Goal: Information Seeking & Learning: Compare options

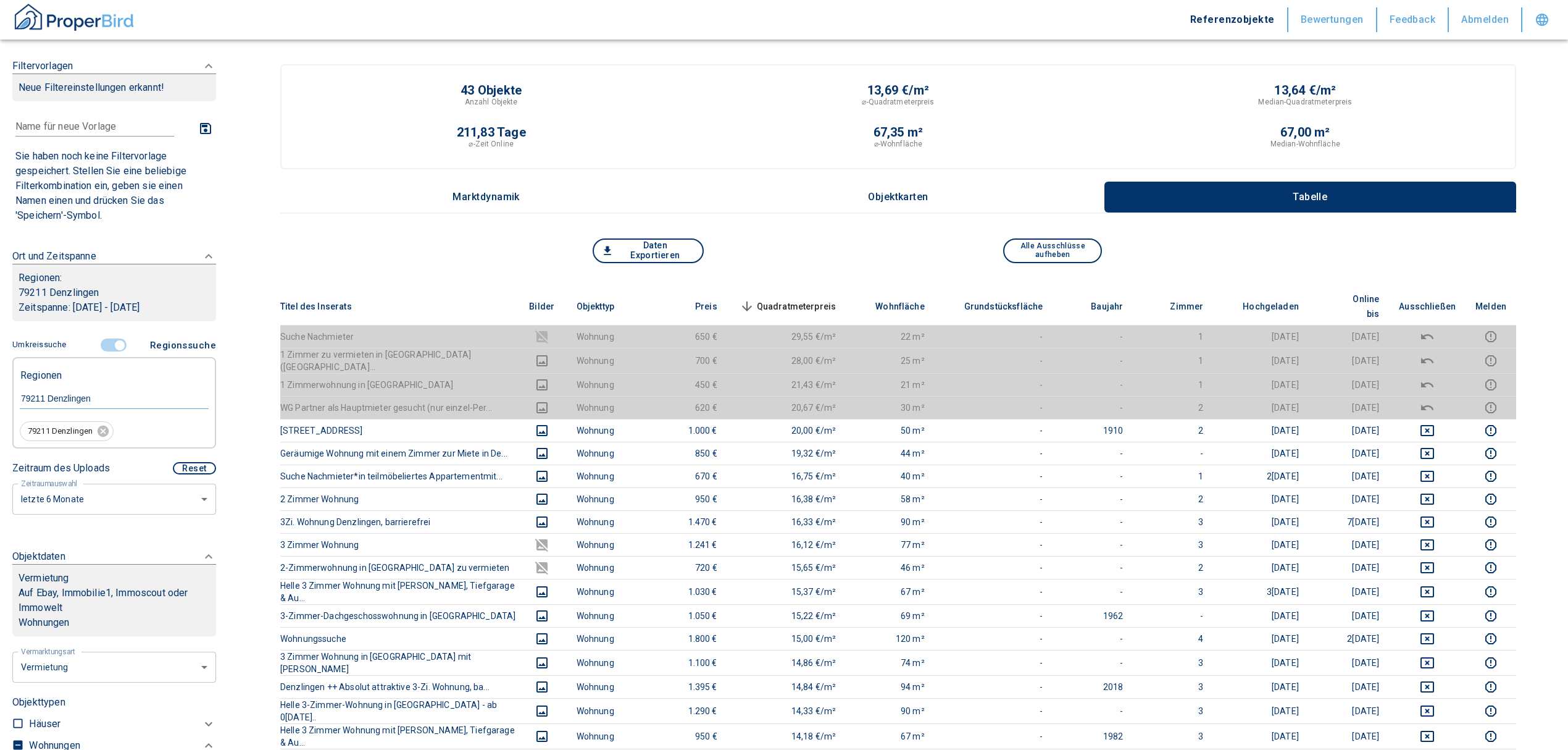
scroll to position [164, 0]
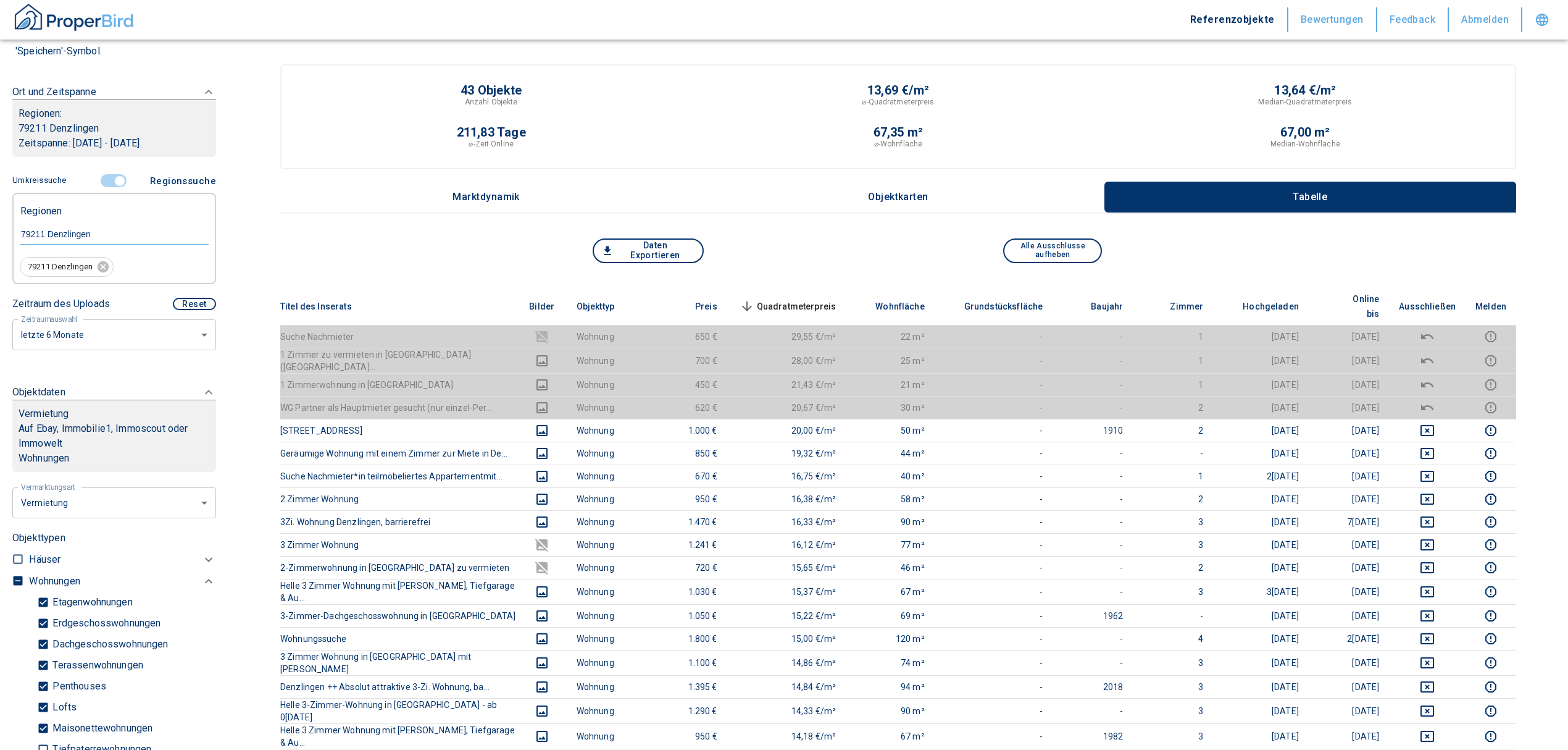
click at [114, 173] on span at bounding box center [114, 180] width 36 height 23
click at [105, 179] on input "controlled" at bounding box center [119, 180] width 37 height 13
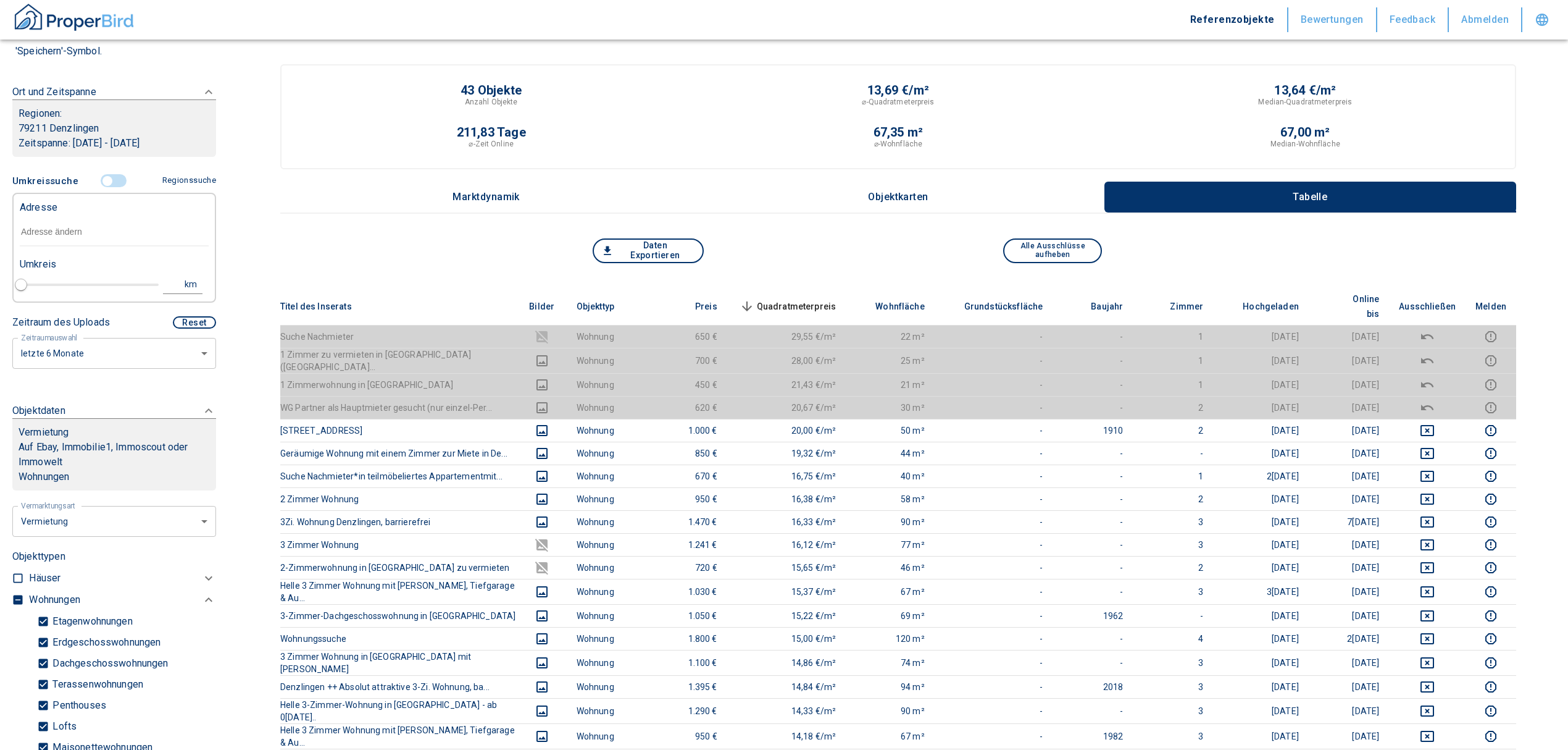
click at [82, 226] on input "text" at bounding box center [114, 232] width 189 height 28
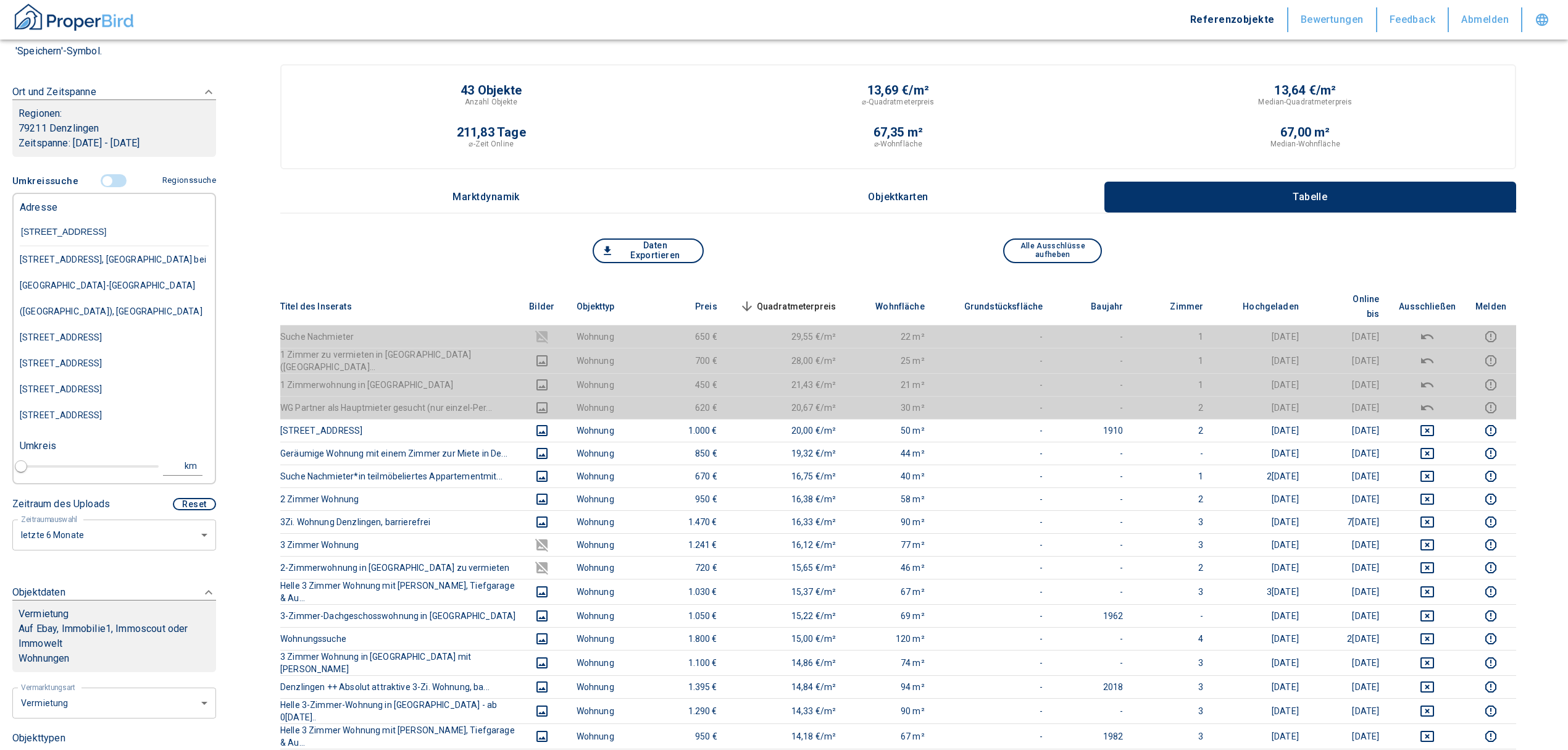
type input "[STREET_ADDRESS]"
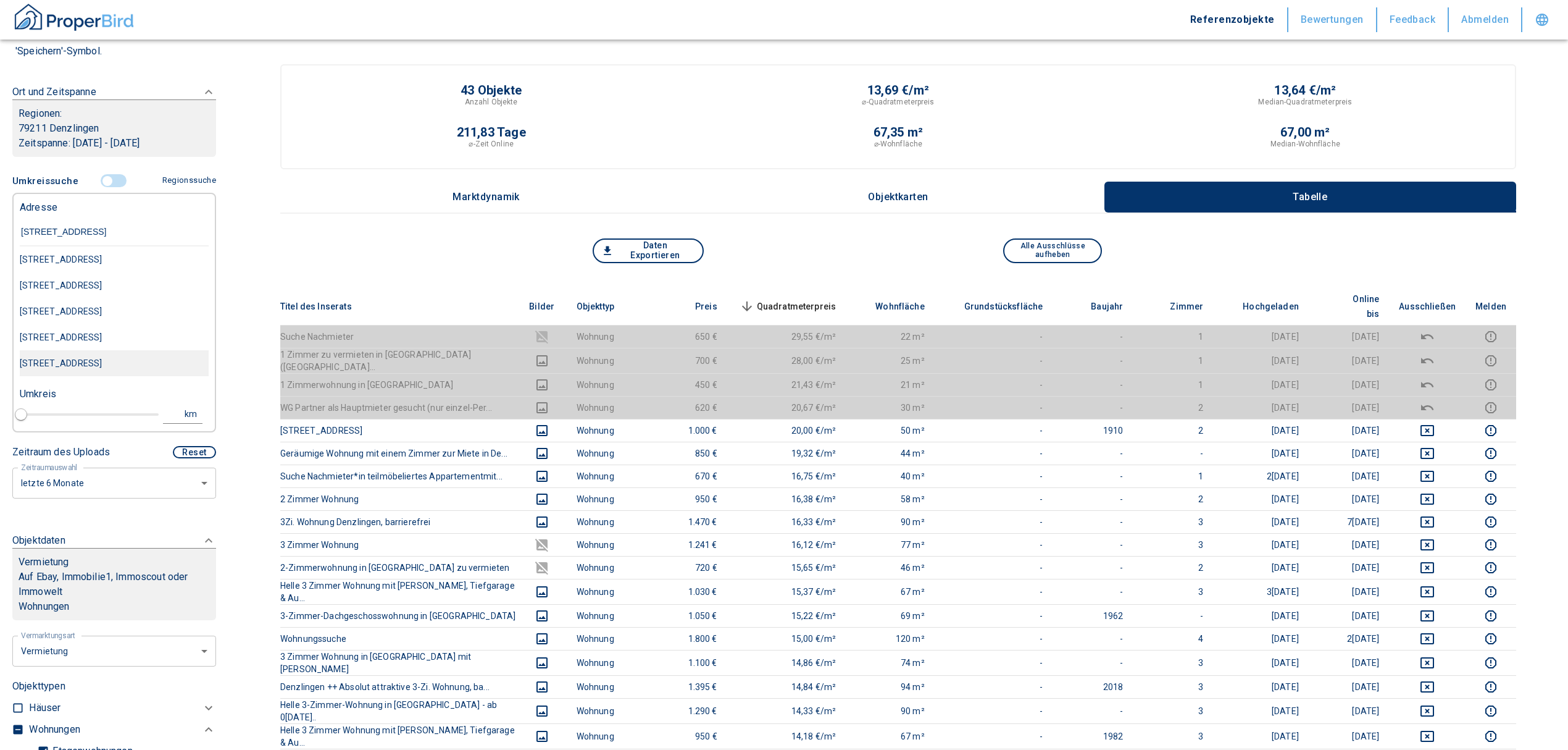
click at [122, 376] on div "[STREET_ADDRESS]" at bounding box center [114, 363] width 189 height 26
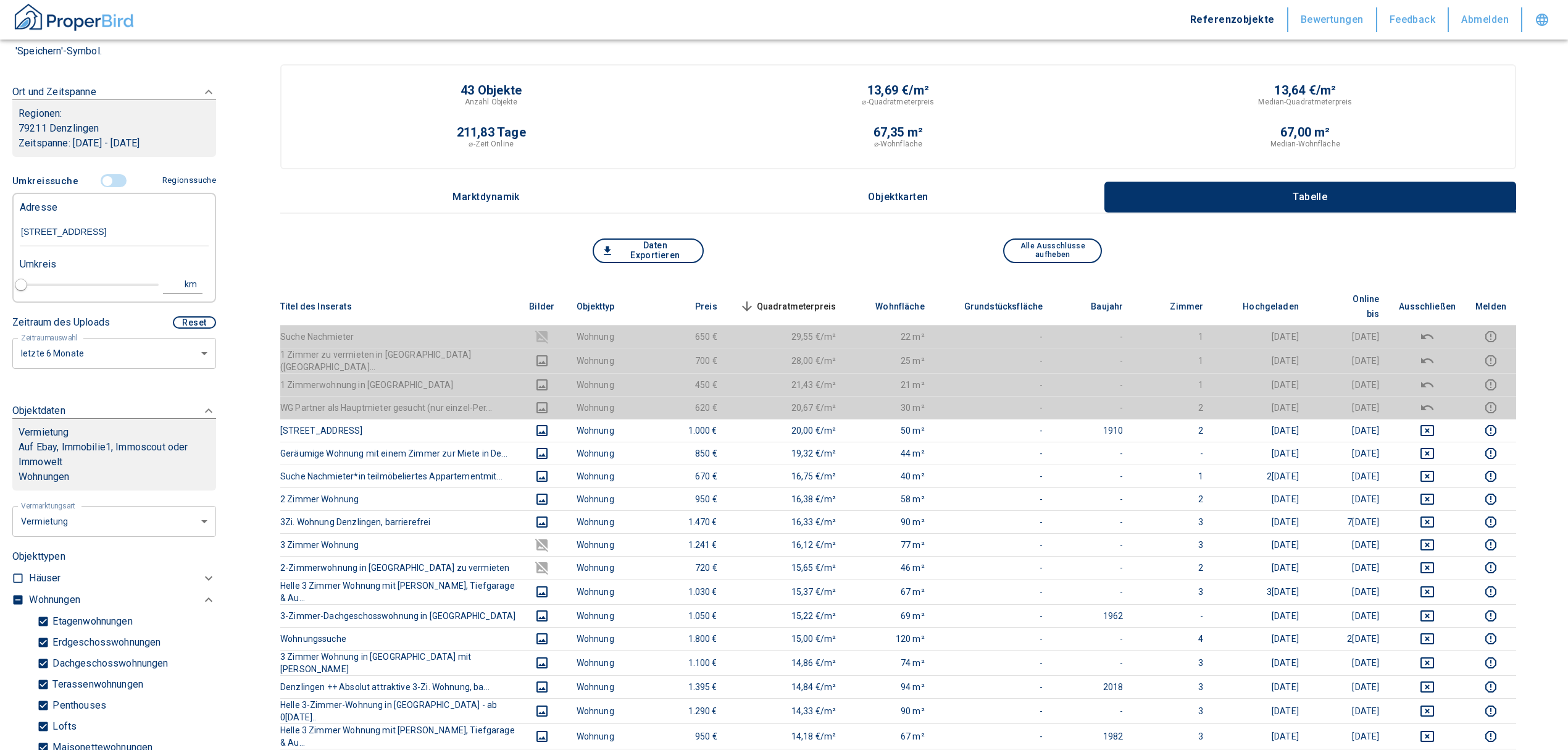
type input "2020"
type input "[STREET_ADDRESS]"
type input "1"
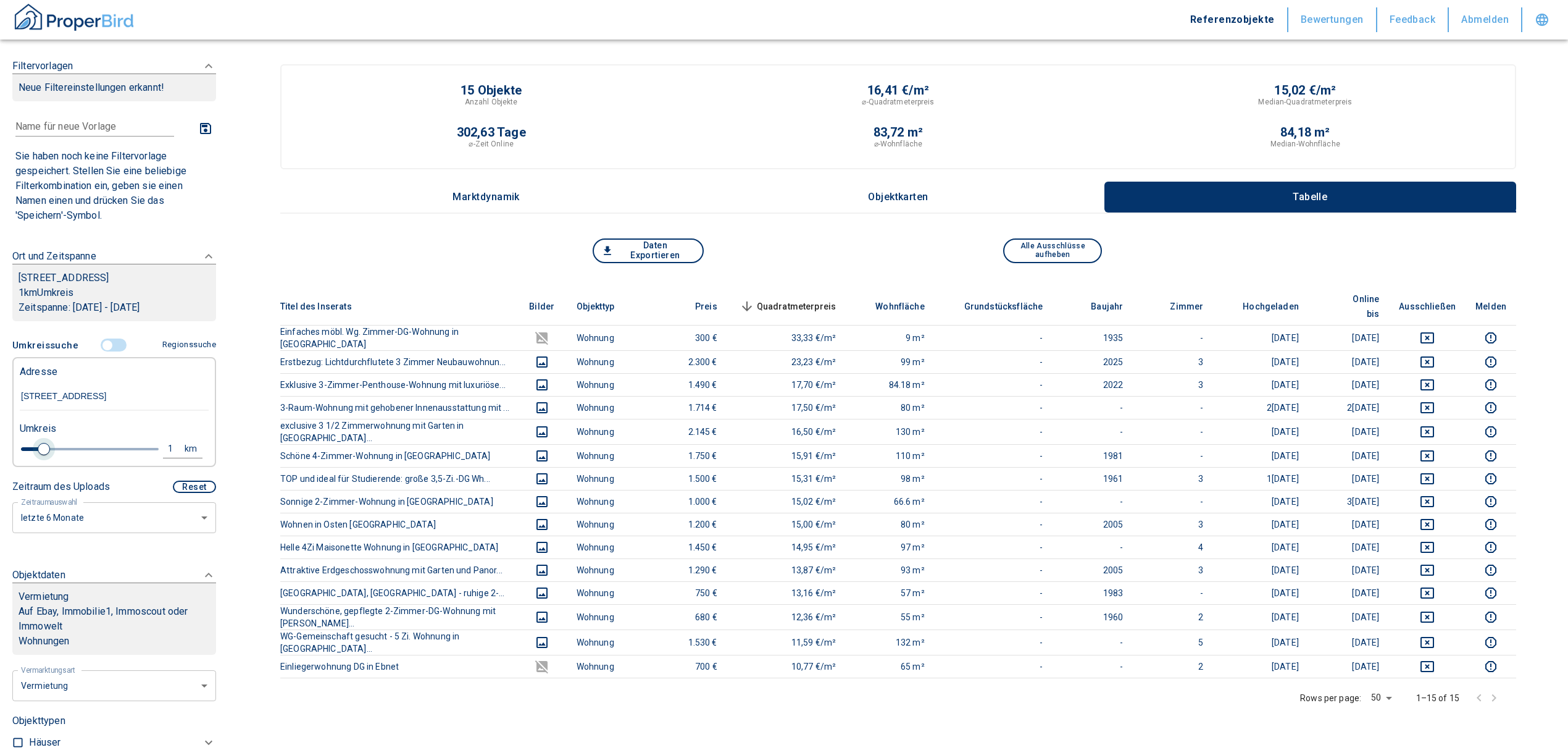
type input "[STREET_ADDRESS]"
type input "2020"
type input "1.2"
type input "2020"
type input "1.6"
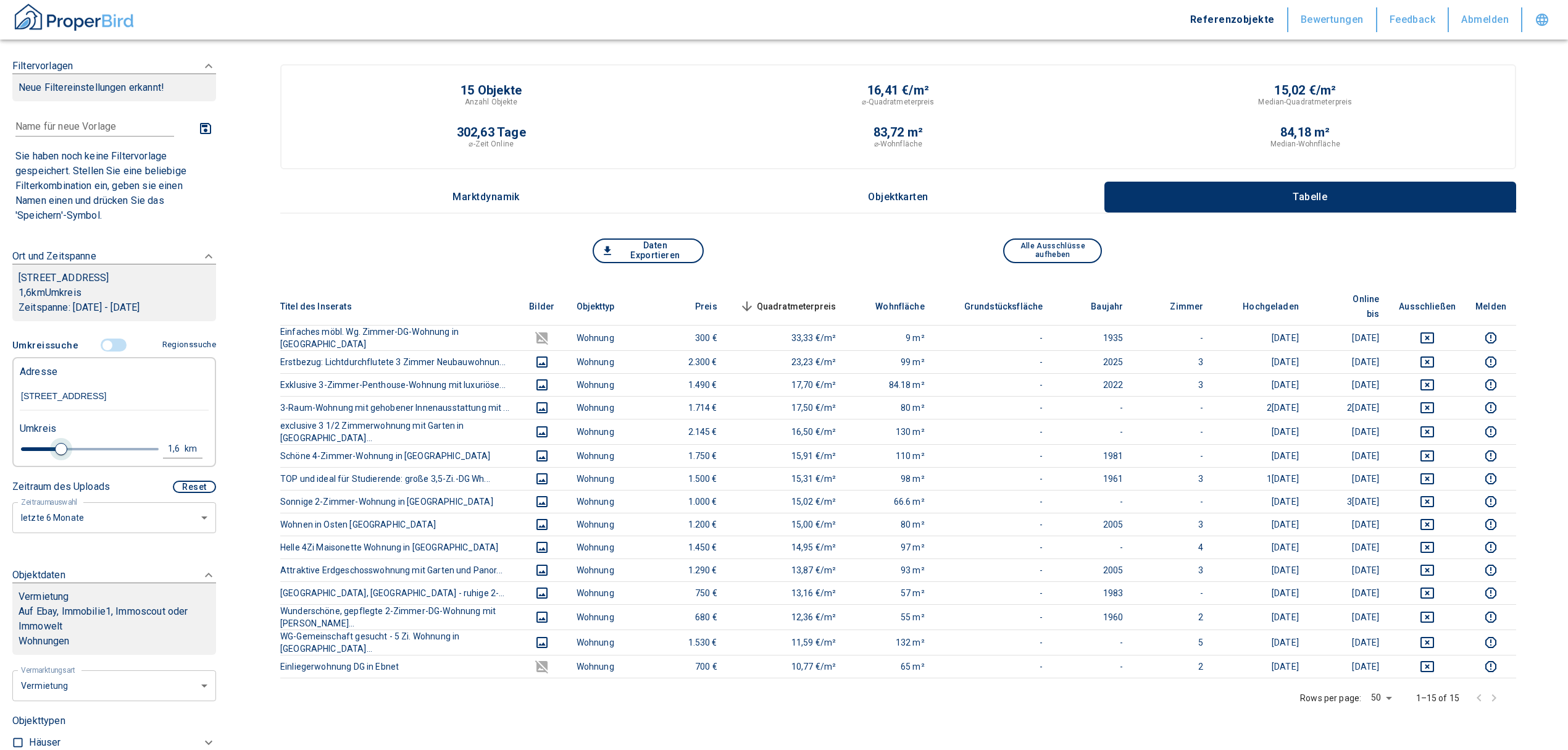
type input "2020"
type input "1.8"
type input "2020"
type input "2"
drag, startPoint x: 40, startPoint y: 463, endPoint x: 71, endPoint y: 465, distance: 31.1
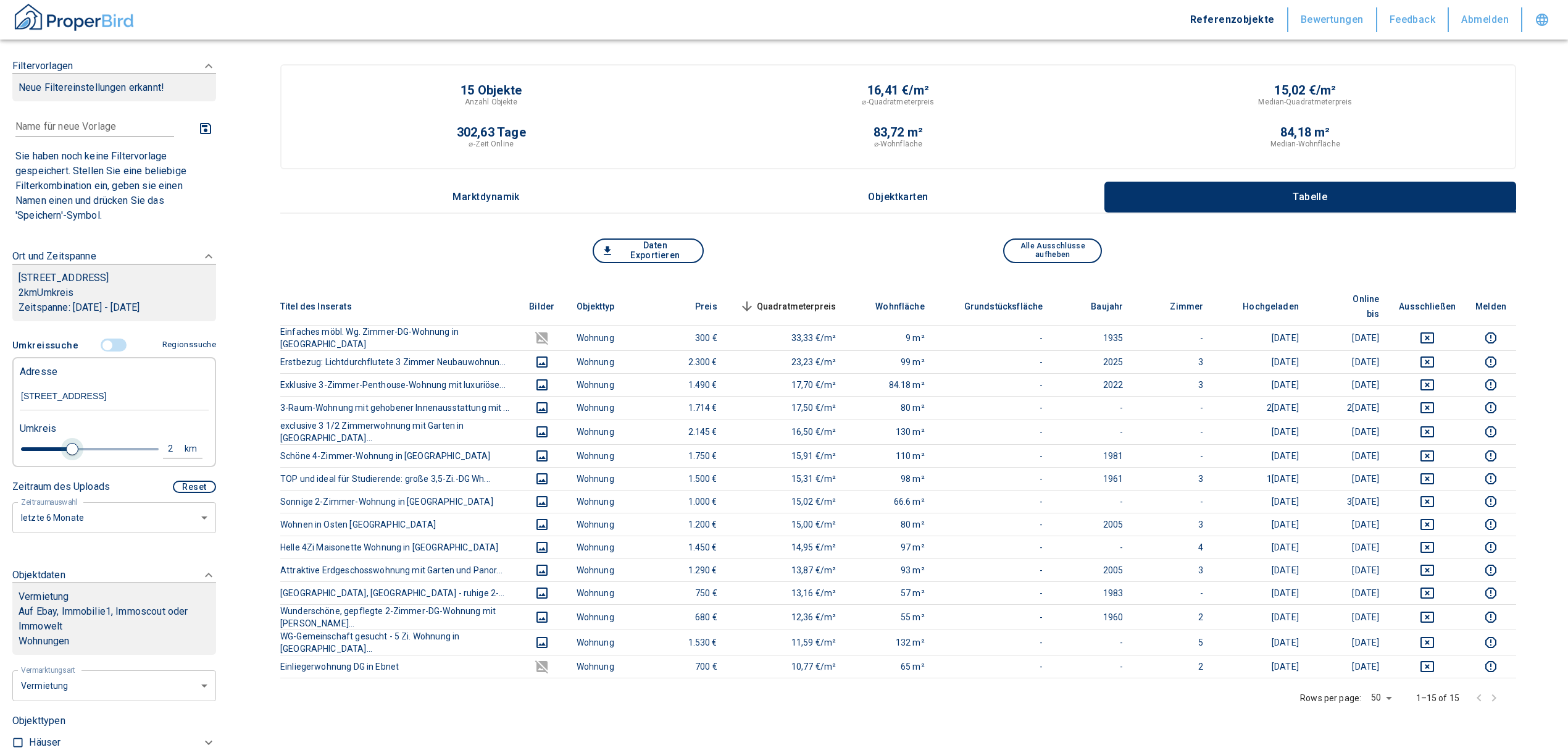
click at [71, 455] on span at bounding box center [71, 448] width 12 height 12
type input "2020"
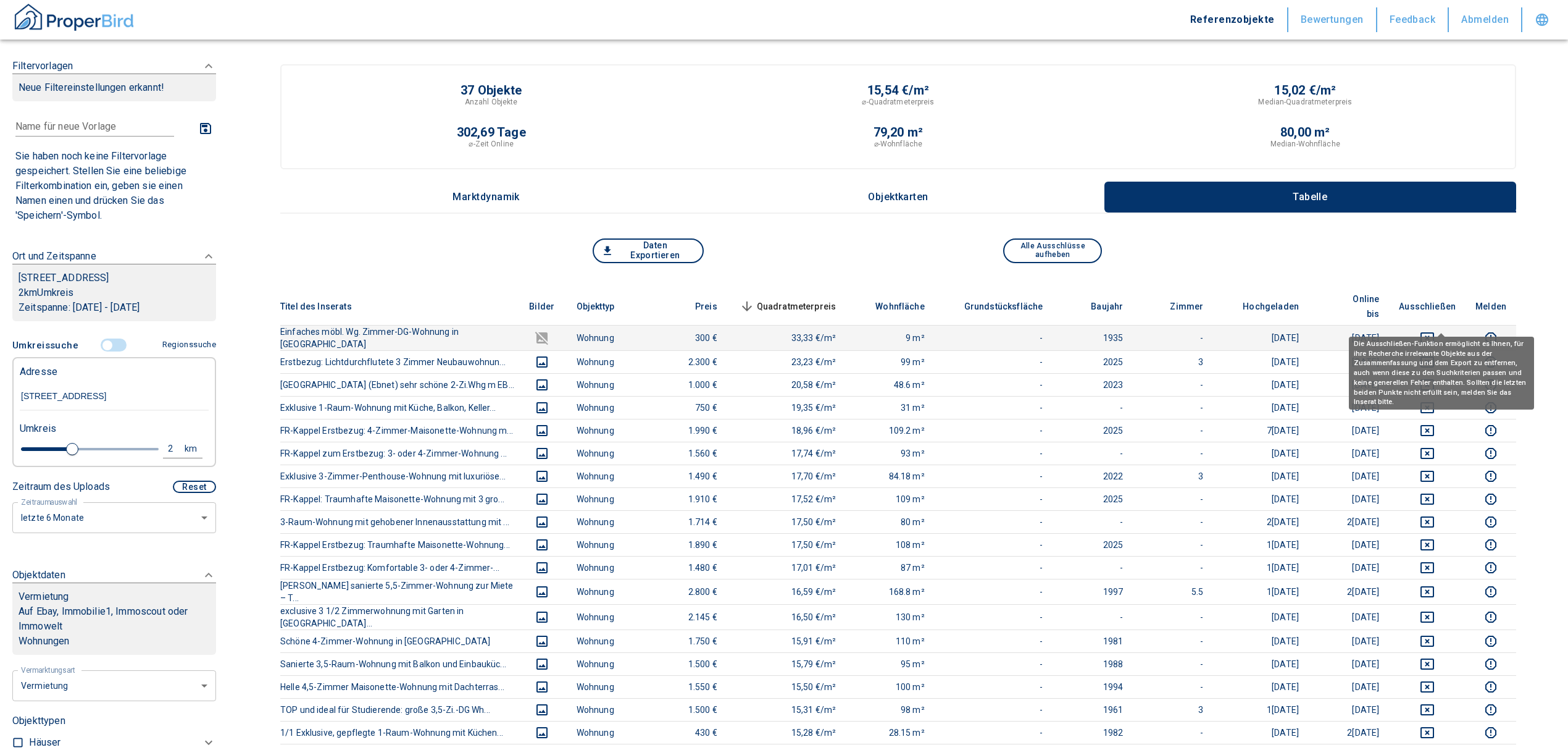
click at [1434, 332] on icon "deselect this listing" at bounding box center [1427, 338] width 13 height 11
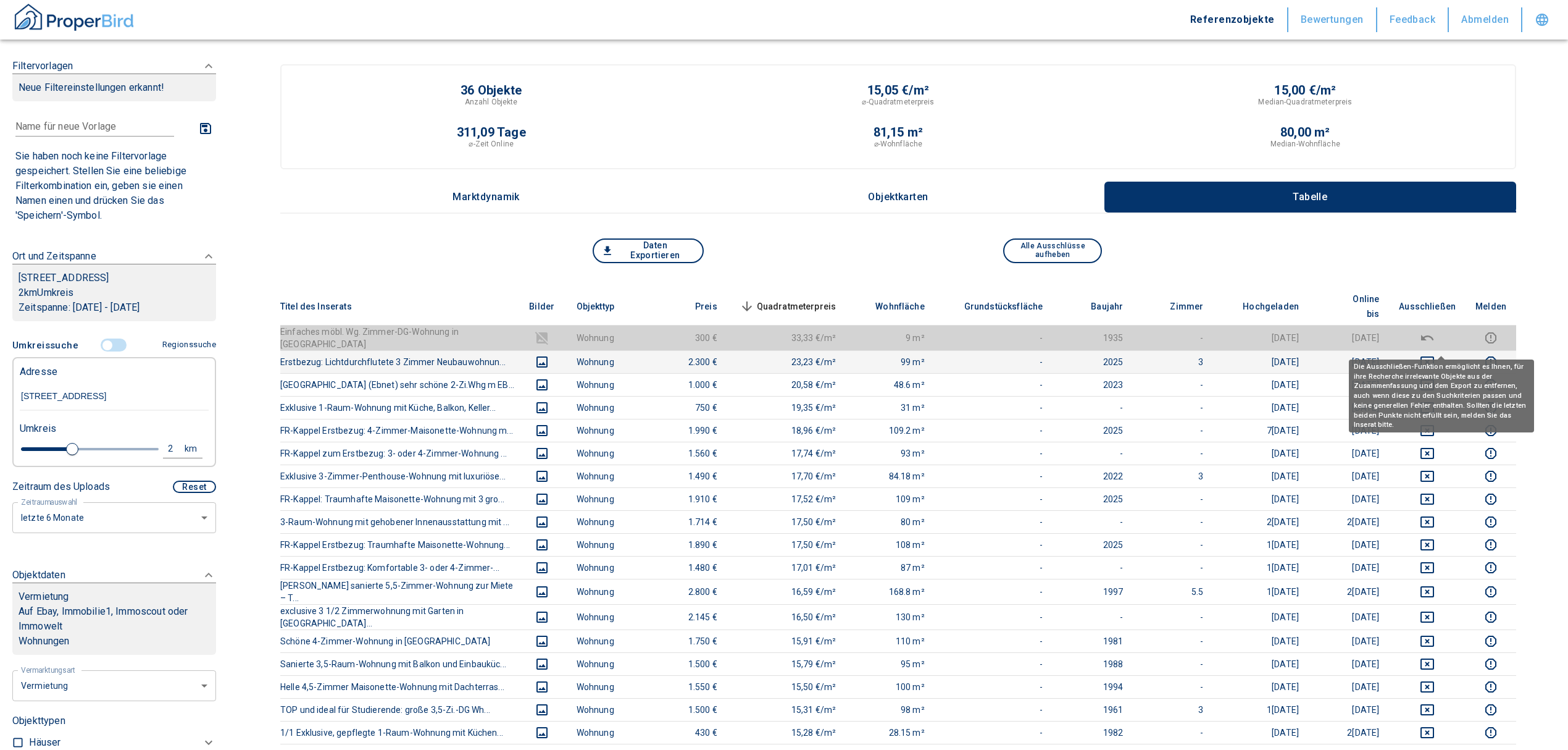
click at [1435, 355] on icon "deselect this listing" at bounding box center [1427, 362] width 15 height 15
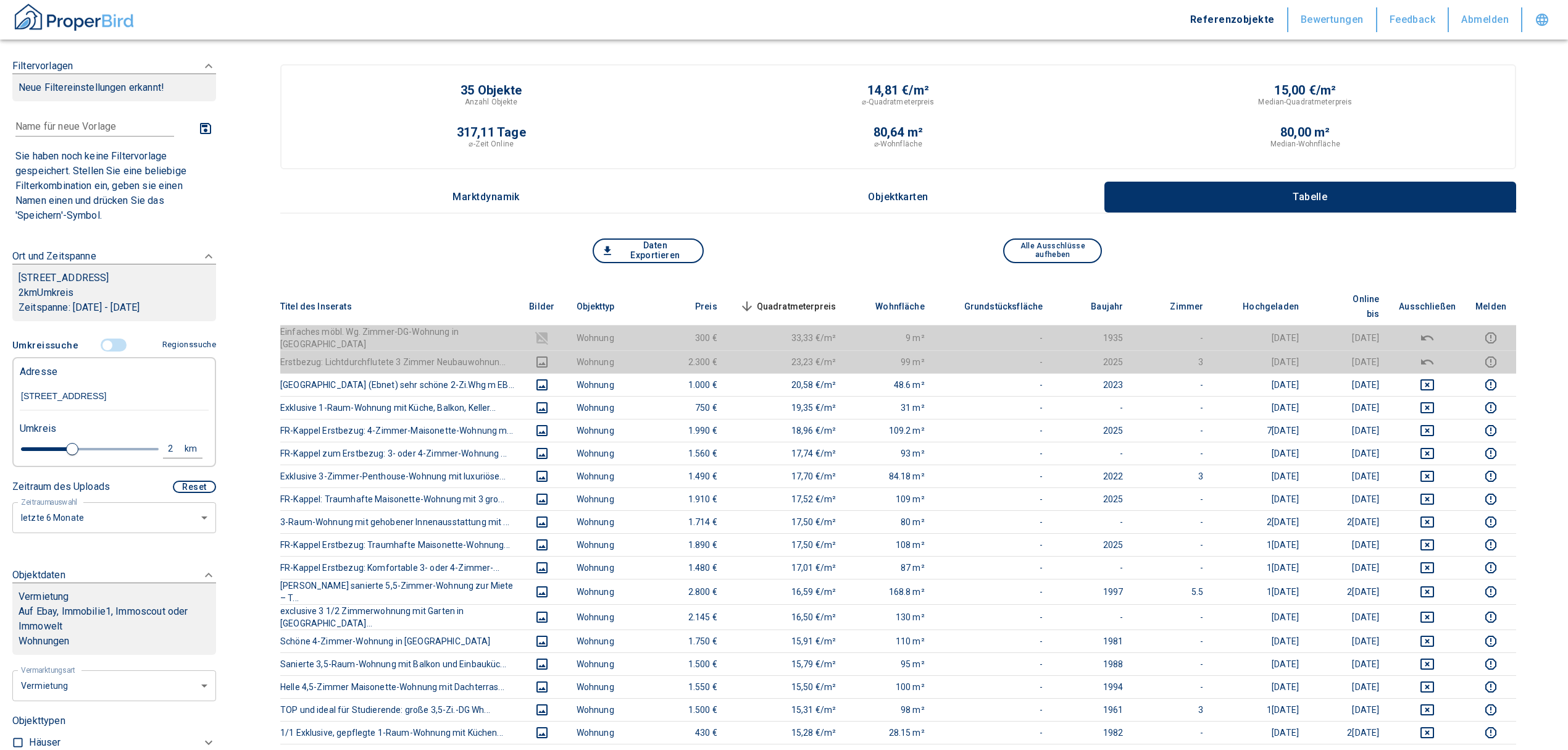
click at [798, 299] on span "Quadratmeterpreis sorted descending" at bounding box center [786, 306] width 100 height 15
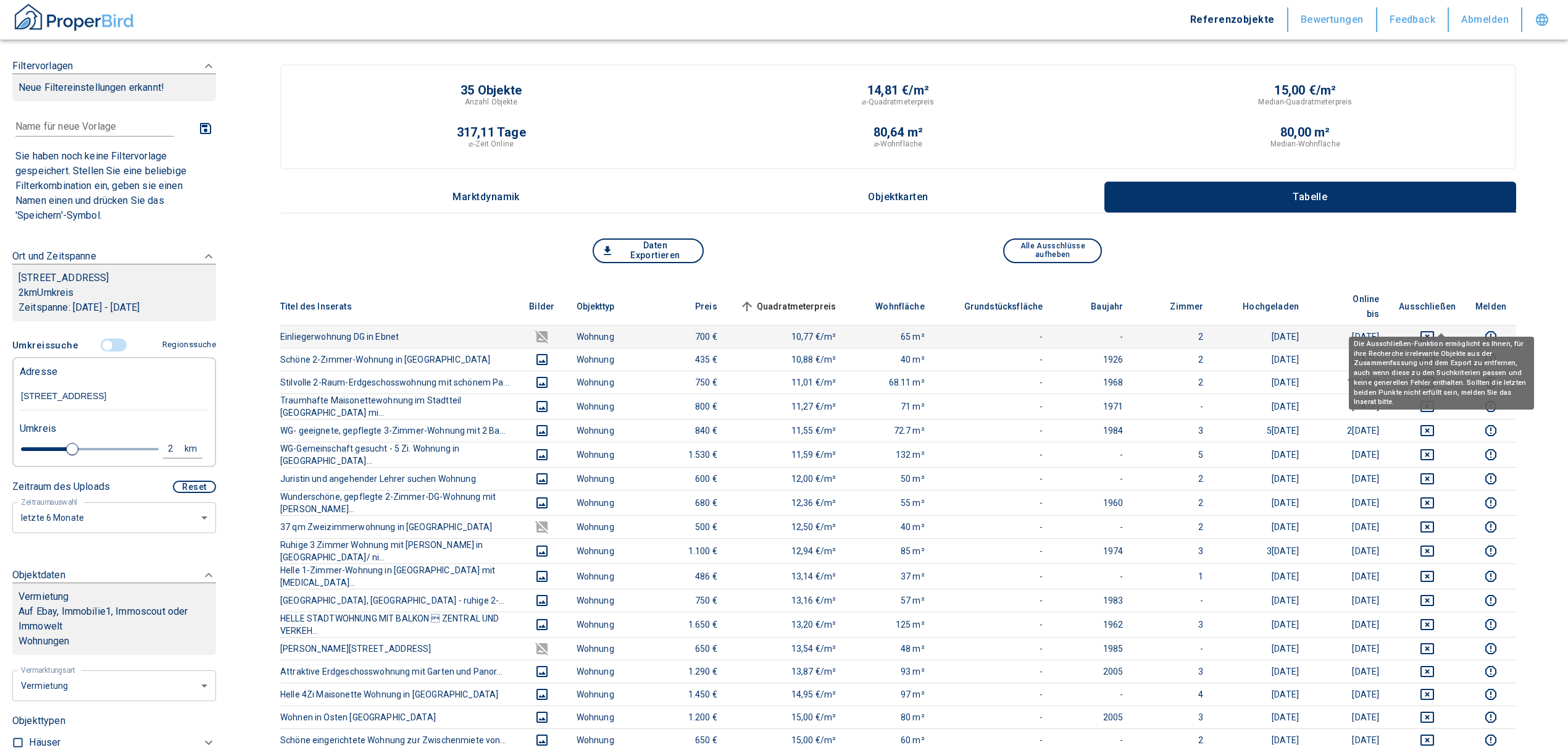
click at [1434, 331] on icon "deselect this listing" at bounding box center [1427, 336] width 13 height 11
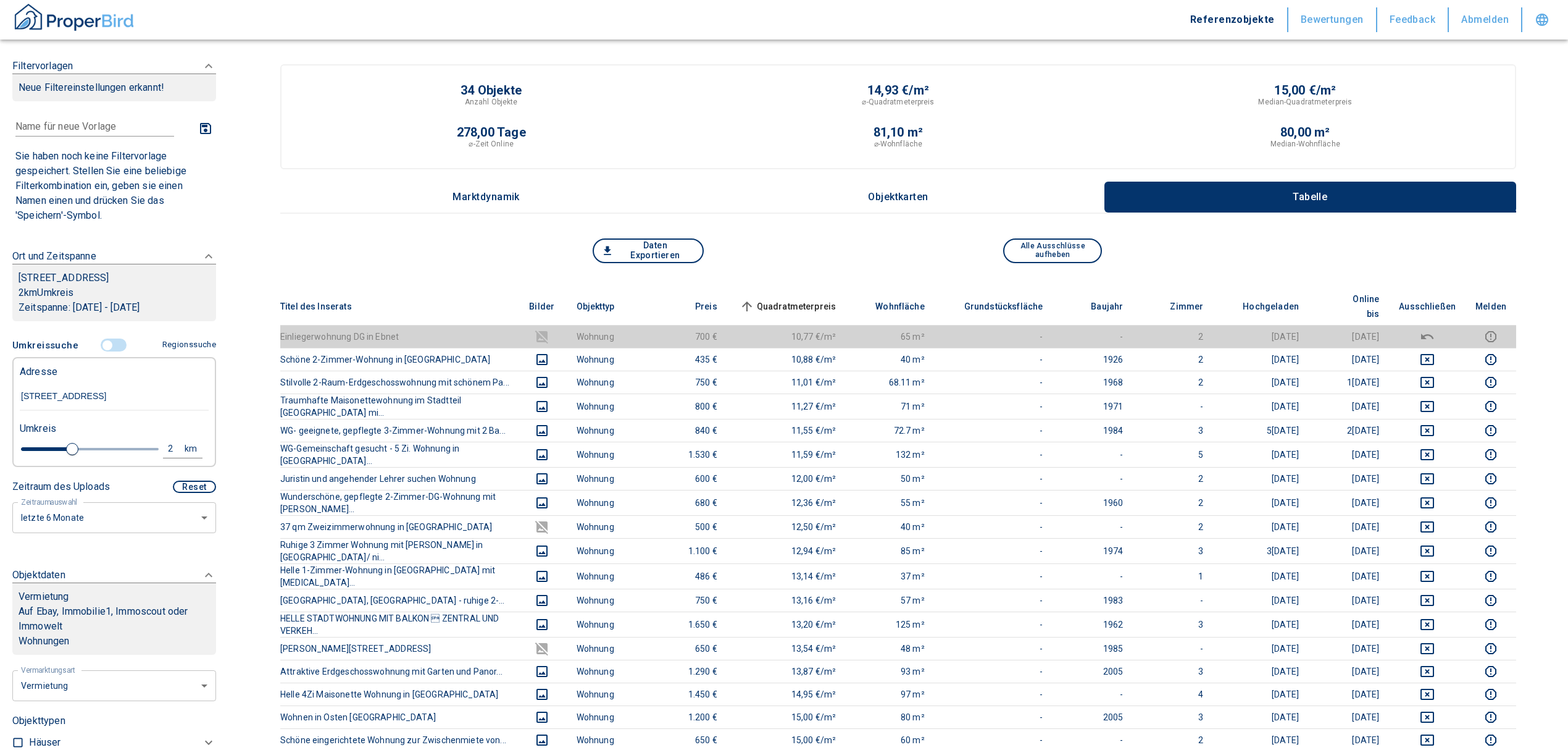
click at [810, 288] on th "Quadratmeterpreis sorted ascending" at bounding box center [786, 306] width 119 height 37
click at [808, 299] on span "Quadratmeterpreis sorted ascending" at bounding box center [786, 306] width 100 height 15
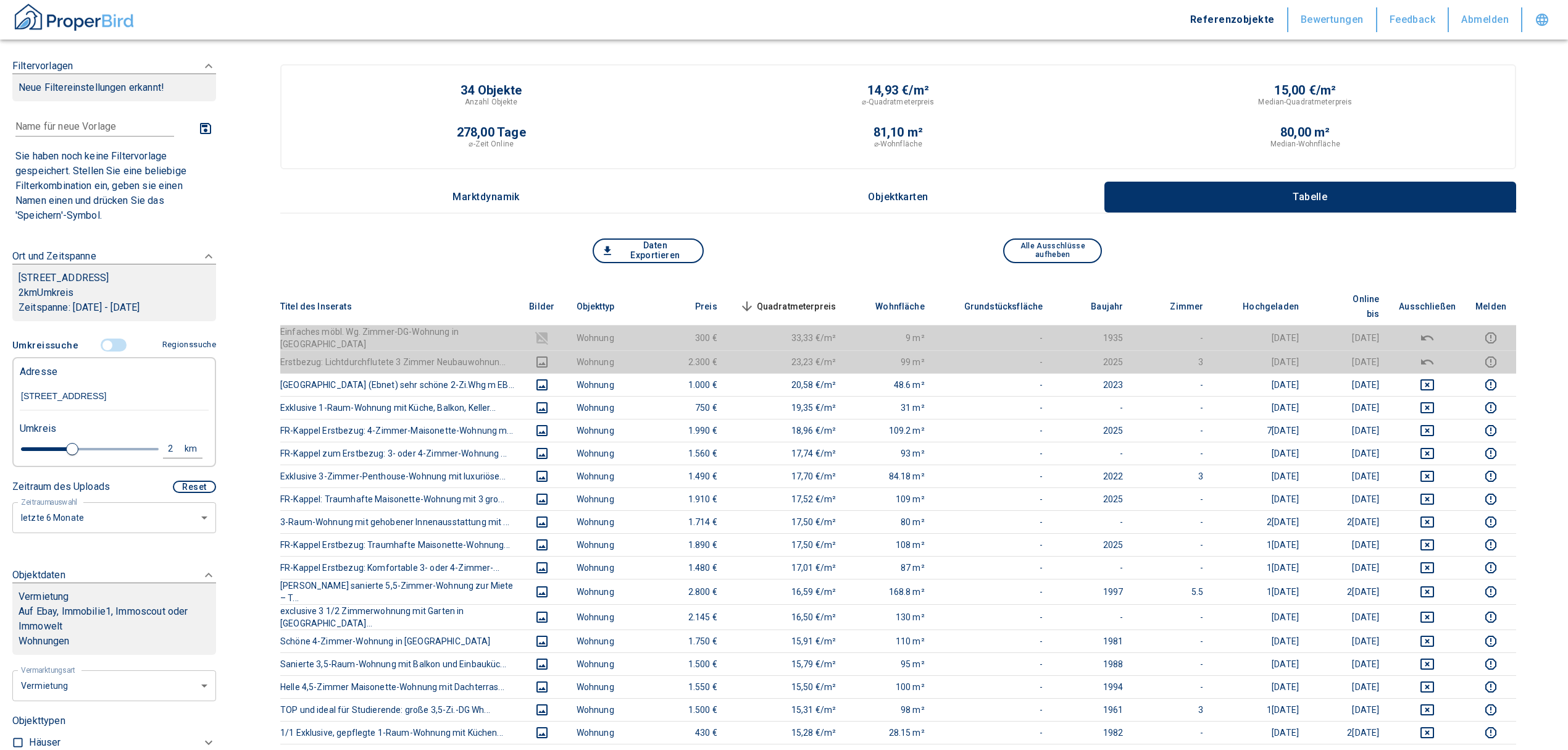
click at [798, 299] on span "Quadratmeterpreis sorted descending" at bounding box center [786, 306] width 100 height 15
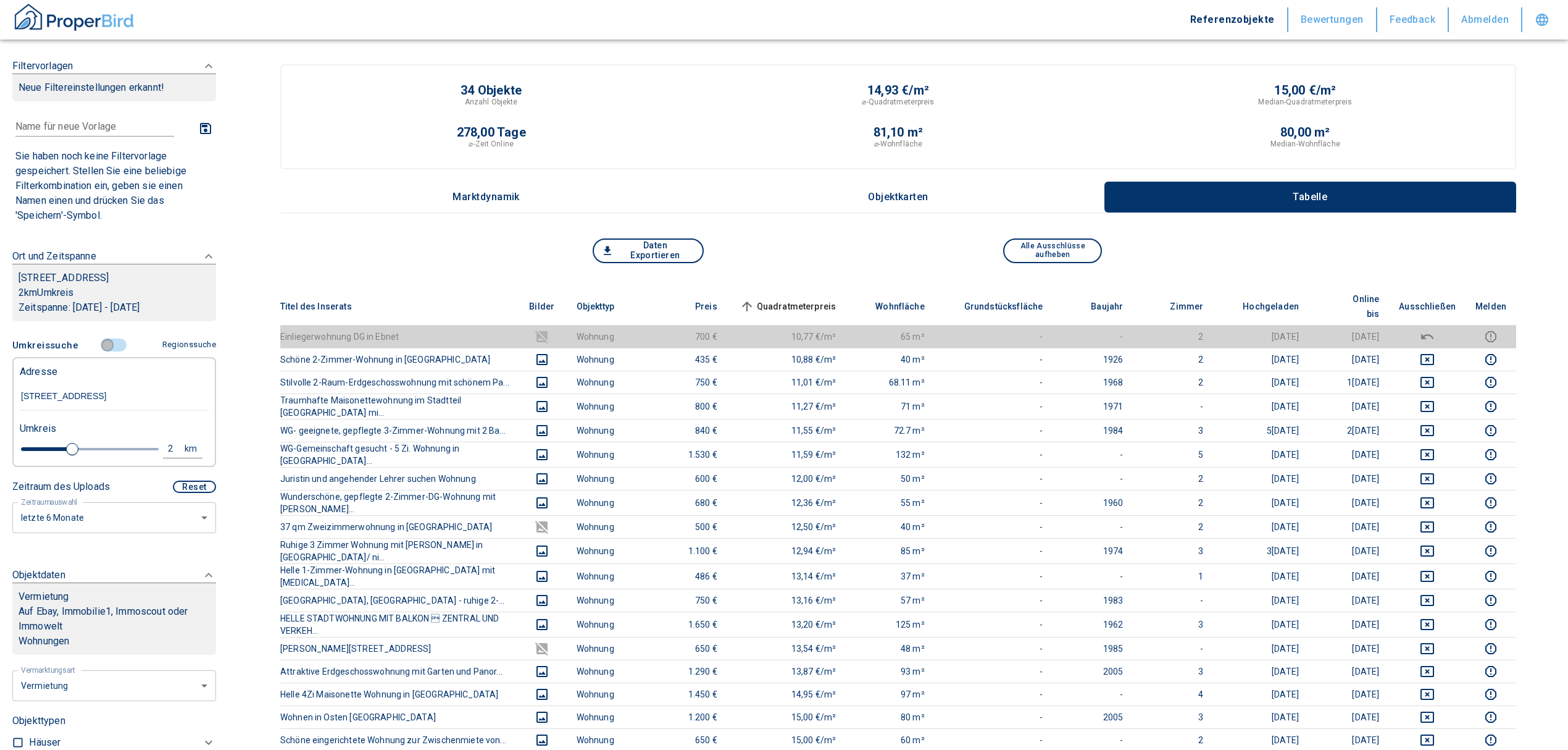
click at [99, 352] on input "controlled" at bounding box center [107, 345] width 37 height 13
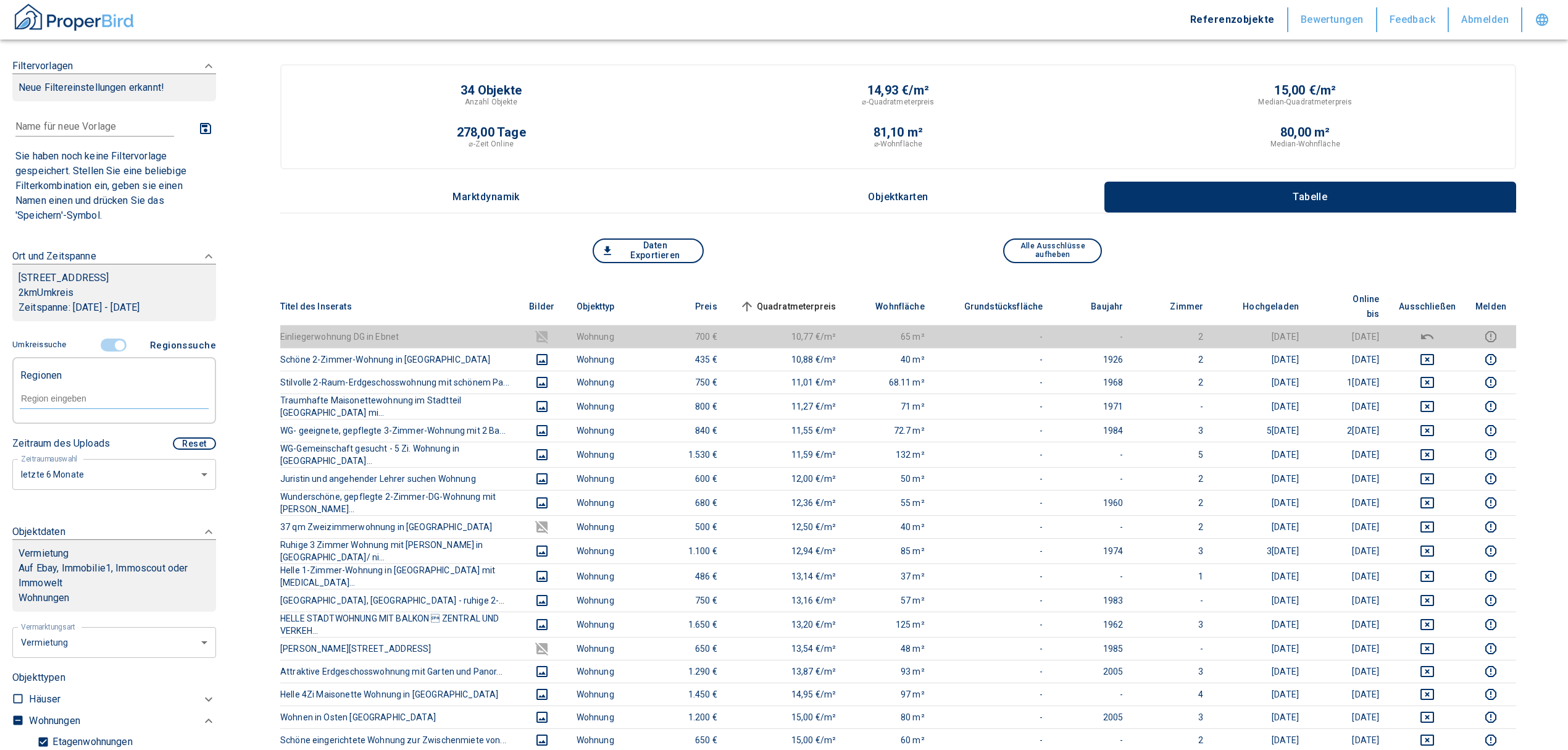
click at [70, 404] on input "text" at bounding box center [114, 399] width 189 height 11
click at [81, 441] on li "[GEOGRAPHIC_DATA]" at bounding box center [107, 441] width 177 height 22
type input "79117"
type input "2020"
type input "[GEOGRAPHIC_DATA]"
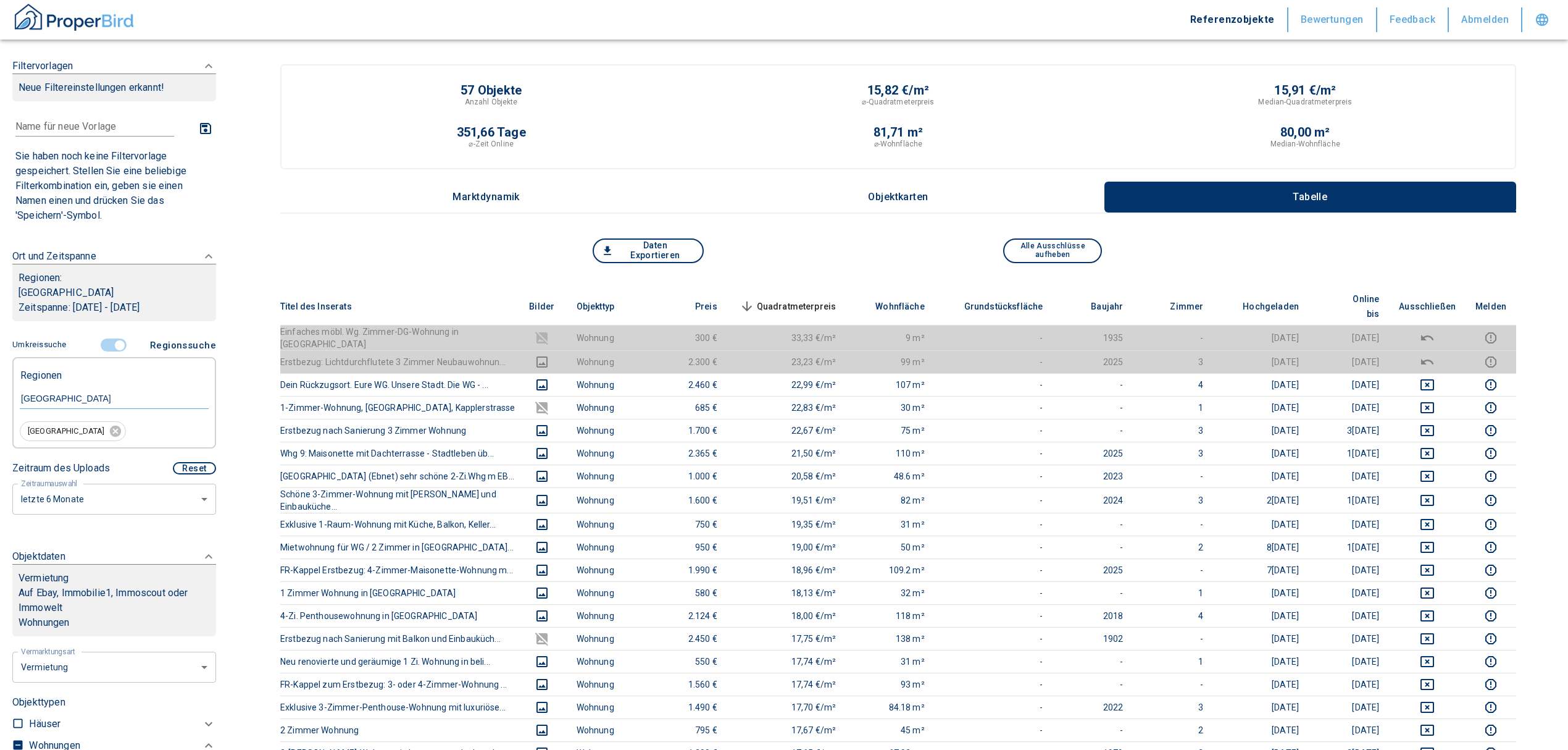
click at [842, 288] on th "Quadratmeterpreis sorted descending" at bounding box center [786, 306] width 119 height 37
click at [836, 299] on span "Quadratmeterpreis sorted descending" at bounding box center [786, 306] width 100 height 15
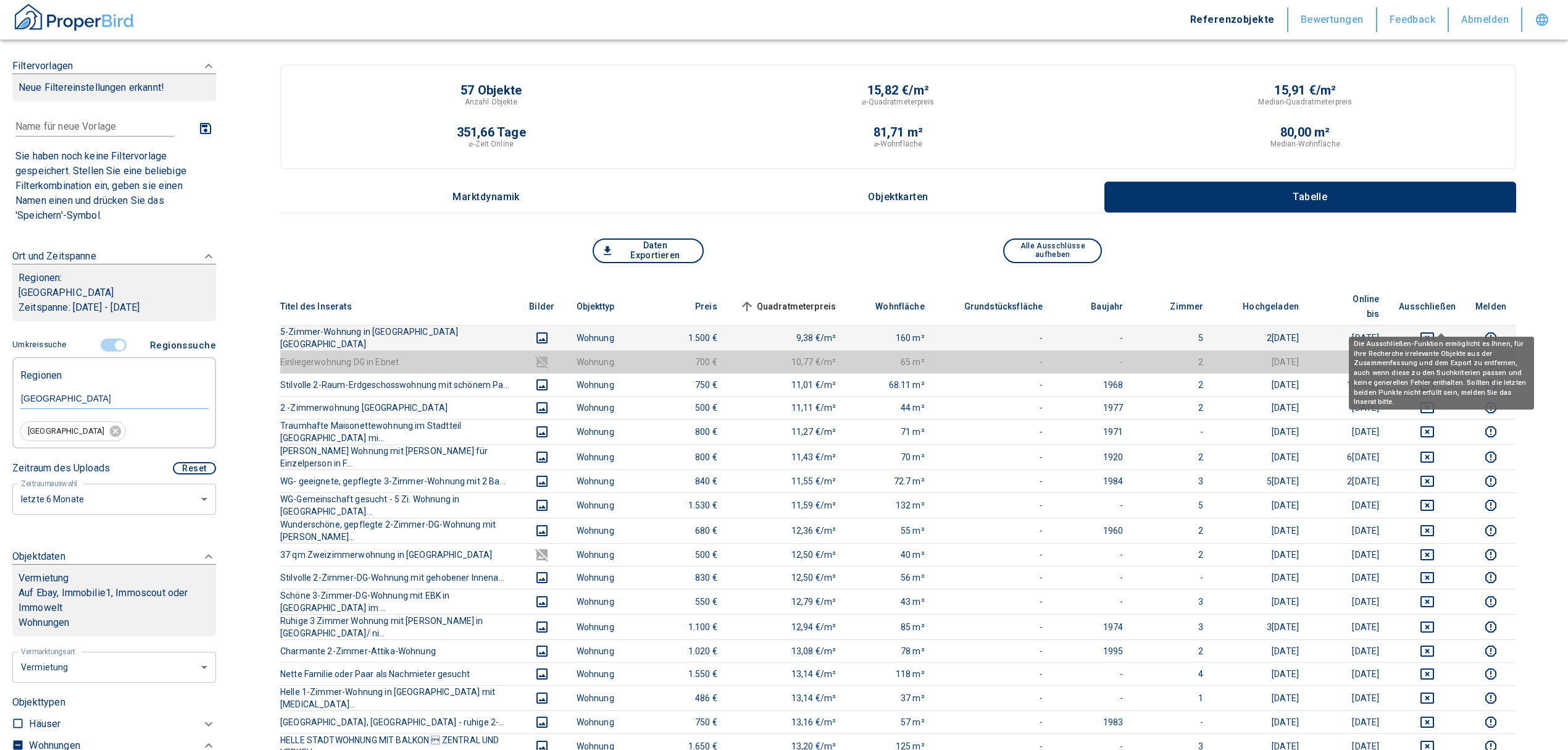
click at [1433, 330] on button "deselect this listing" at bounding box center [1427, 337] width 57 height 15
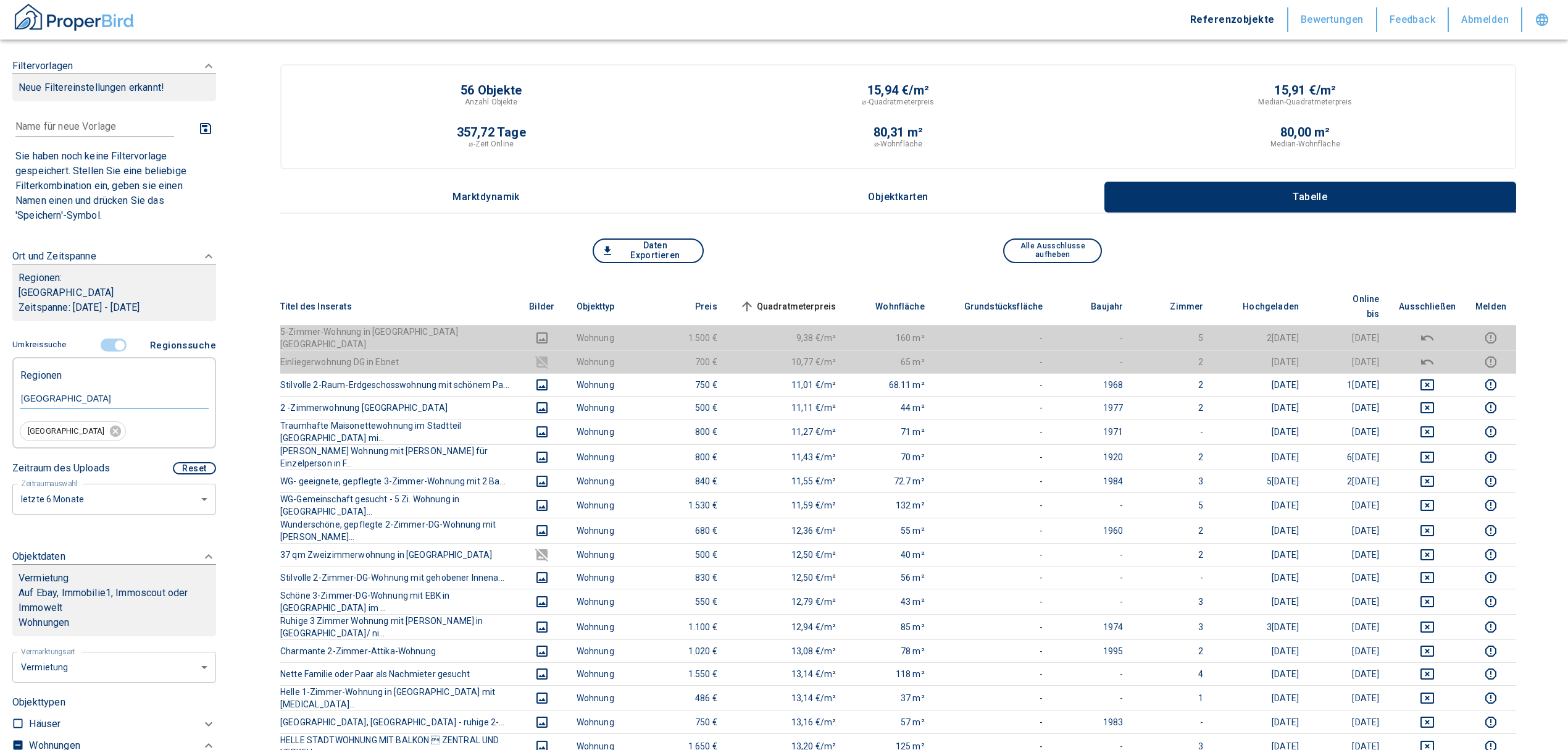
click at [810, 299] on span "Quadratmeterpreis sorted ascending" at bounding box center [786, 306] width 100 height 15
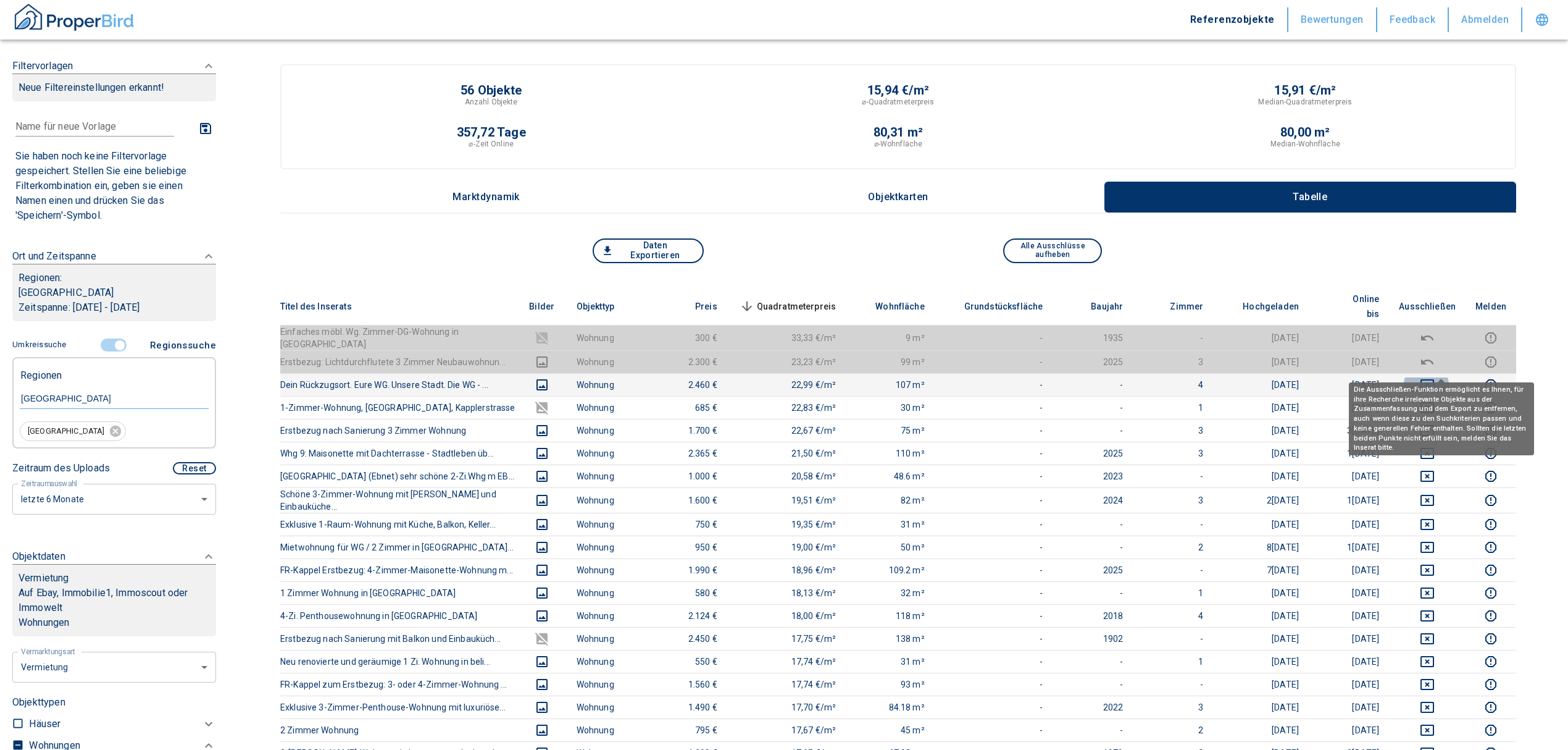
click at [1452, 377] on button "deselect this listing" at bounding box center [1427, 385] width 57 height 15
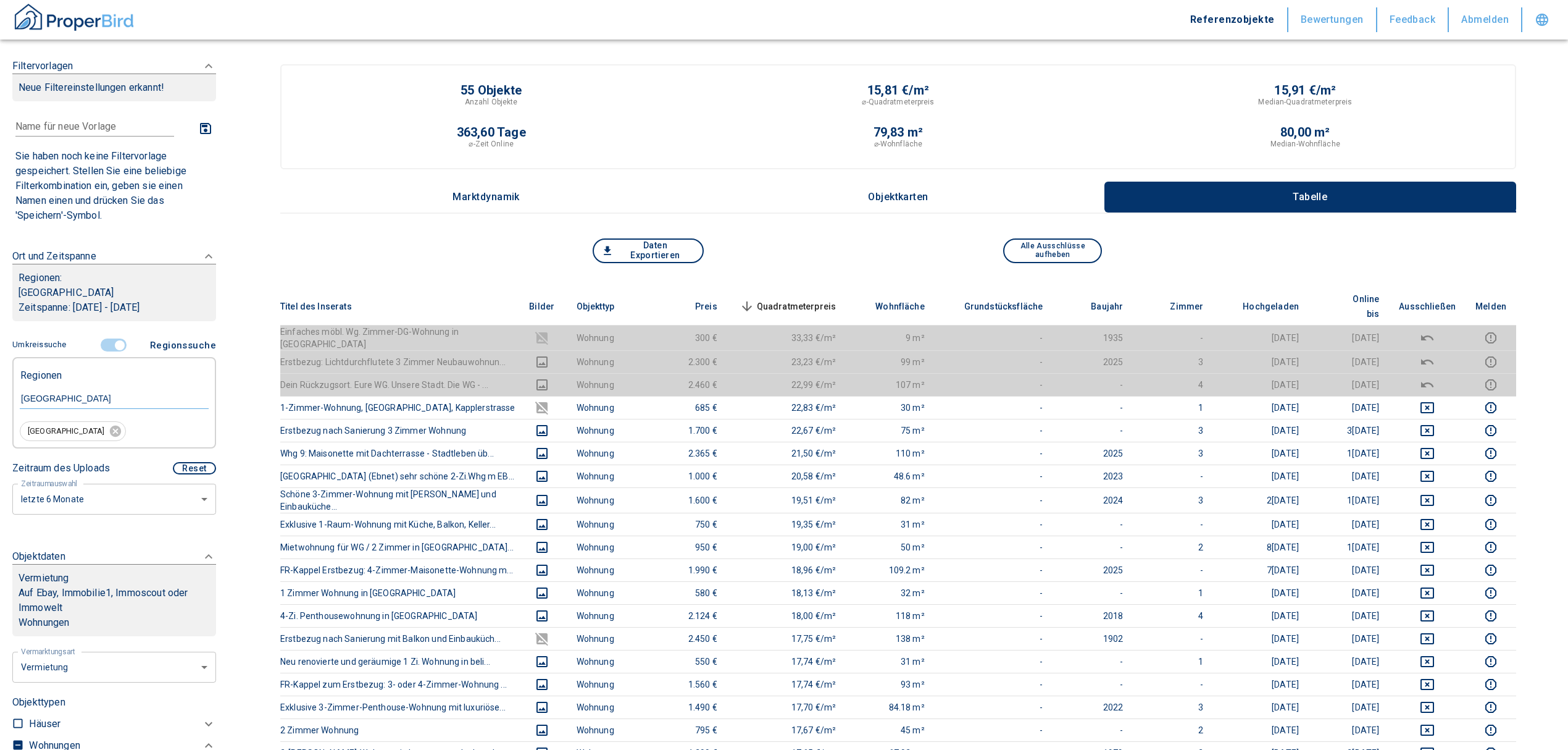
click at [830, 299] on span "Quadratmeterpreis sorted descending" at bounding box center [786, 306] width 100 height 15
